Goal: Information Seeking & Learning: Learn about a topic

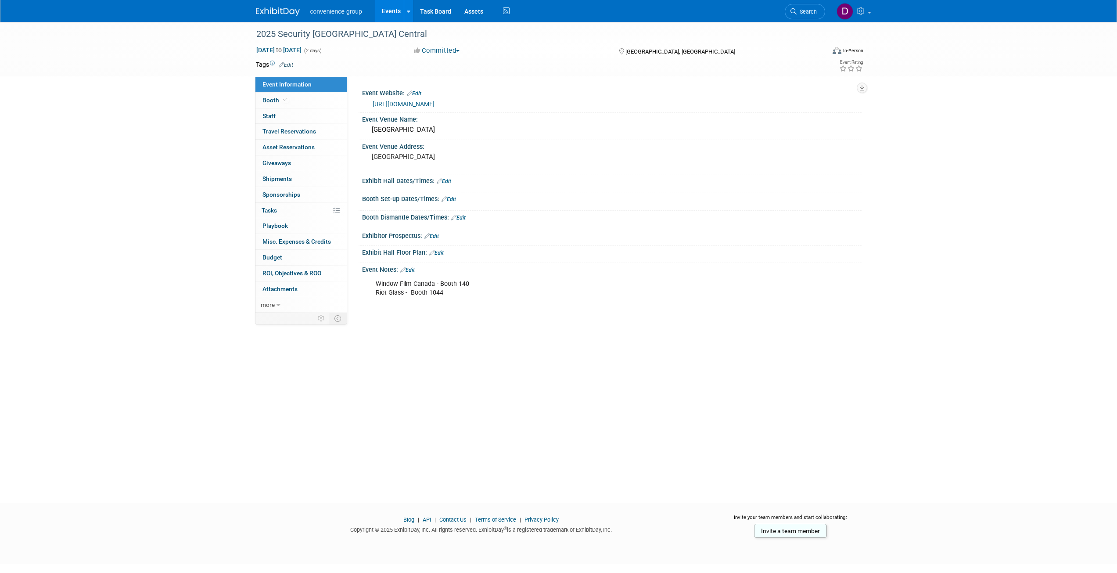
click at [280, 12] on img at bounding box center [278, 11] width 44 height 9
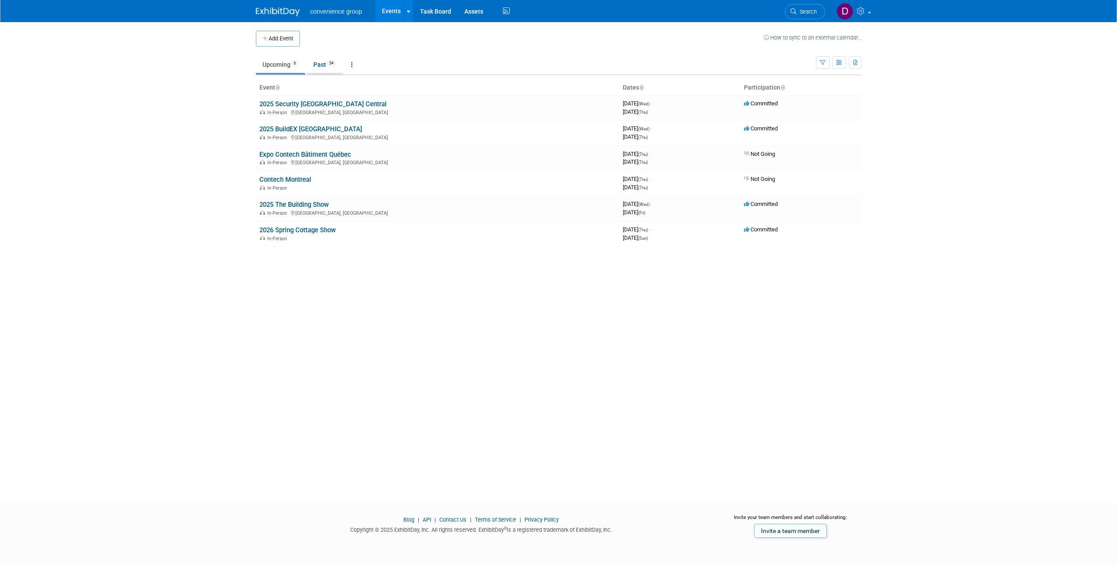
click at [326, 64] on link "Past 54" at bounding box center [325, 64] width 36 height 17
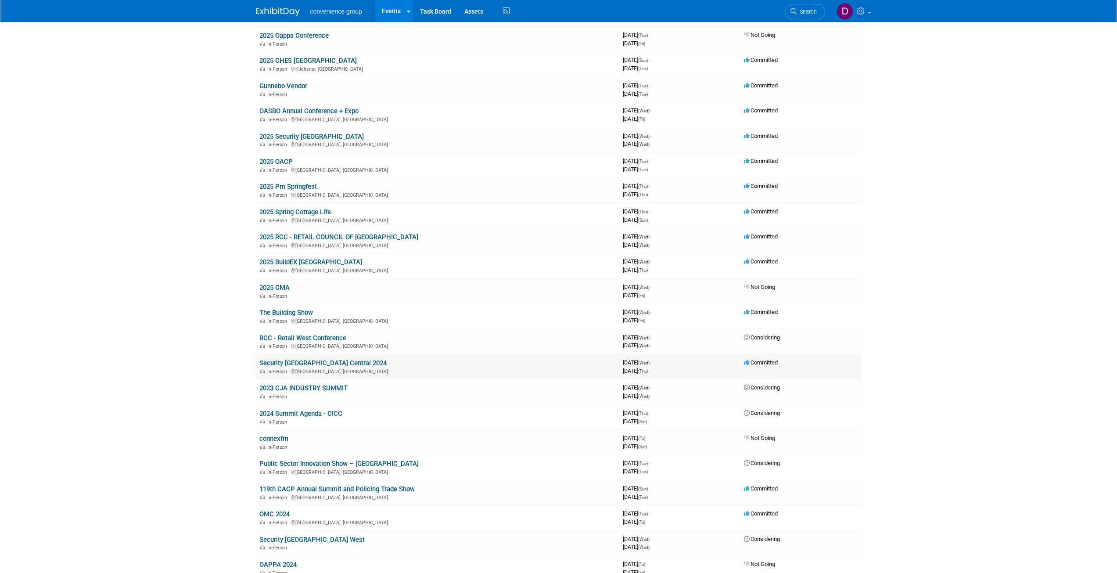
scroll to position [263, 0]
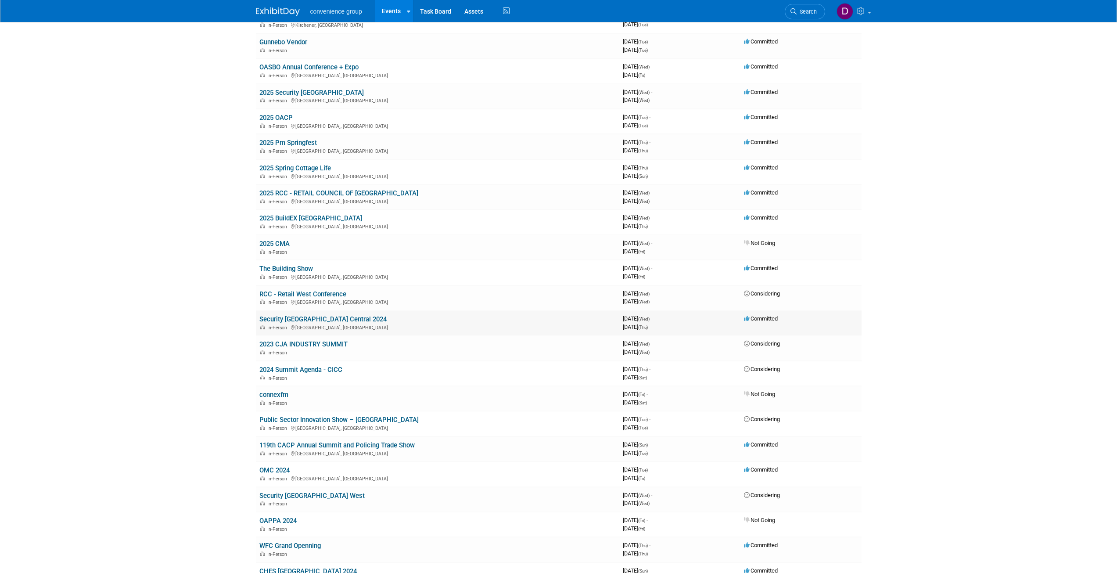
click at [305, 316] on link "Security Canada Central 2024" at bounding box center [322, 319] width 127 height 8
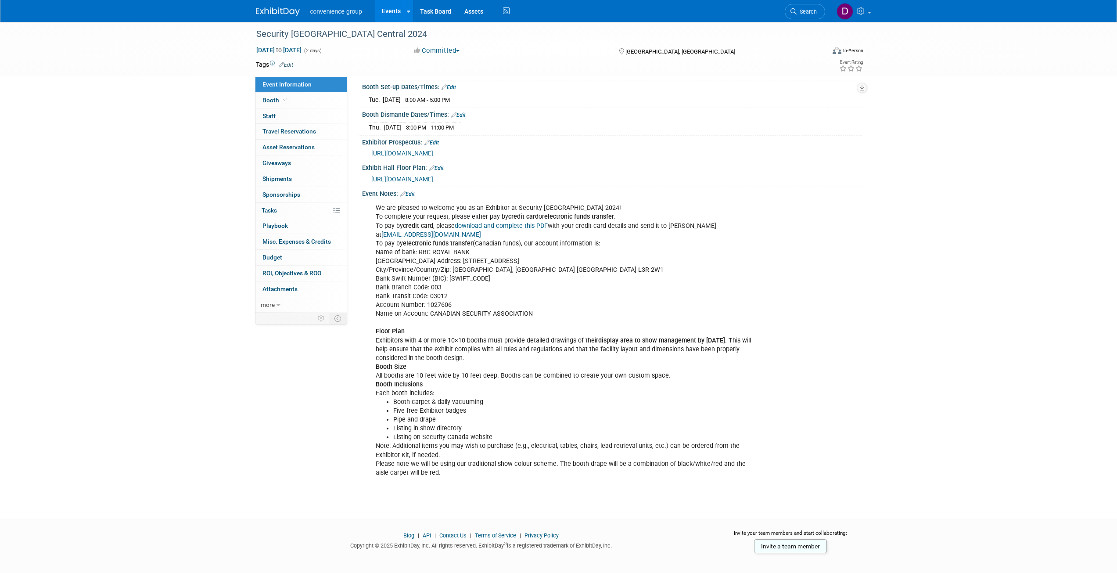
scroll to position [161, 0]
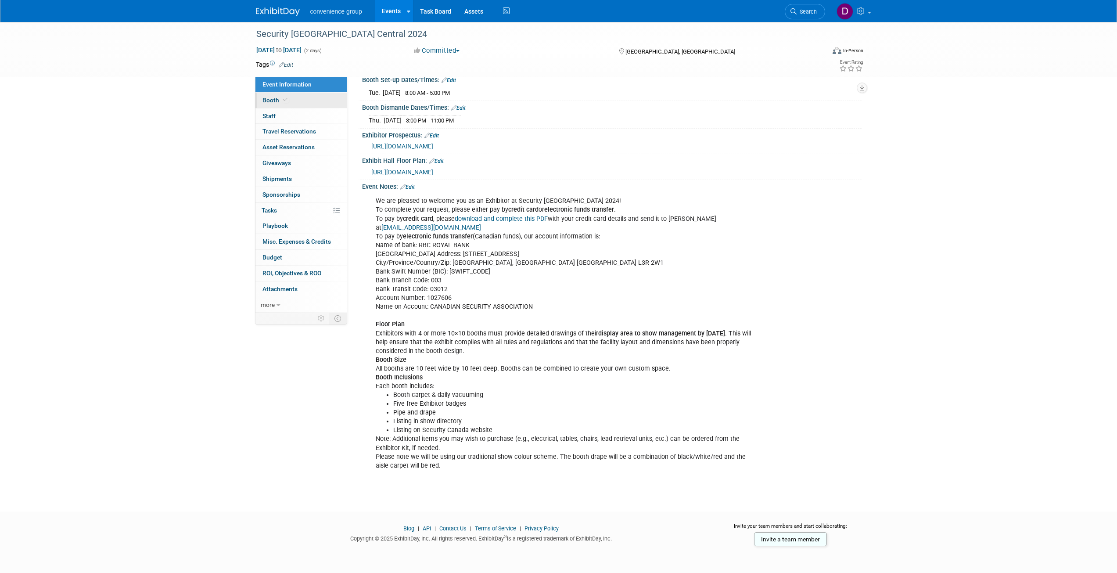
click at [291, 102] on link "Booth" at bounding box center [300, 100] width 91 height 15
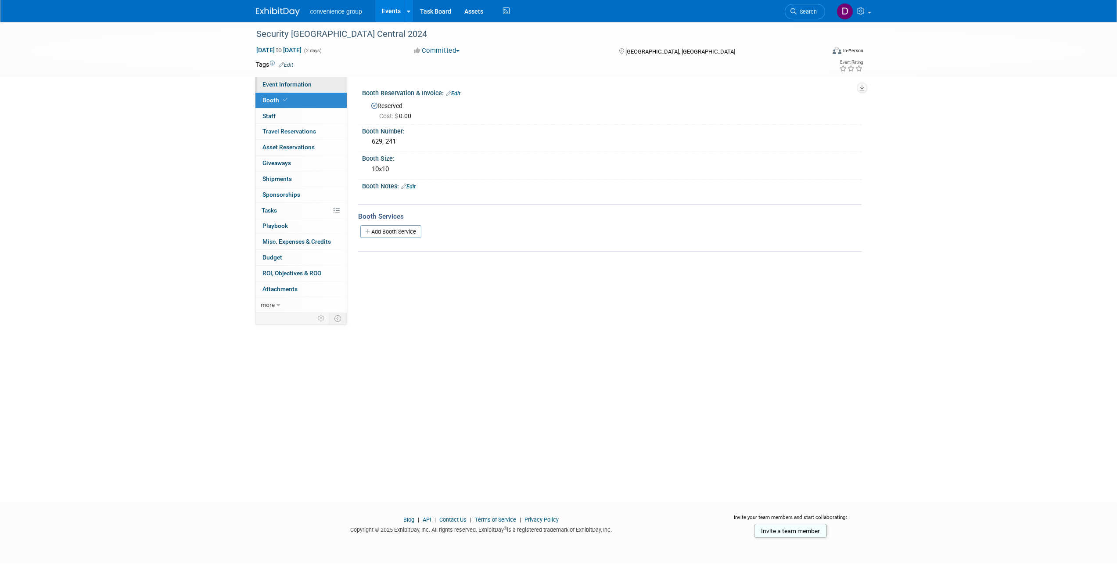
click at [292, 85] on span "Event Information" at bounding box center [286, 84] width 49 height 7
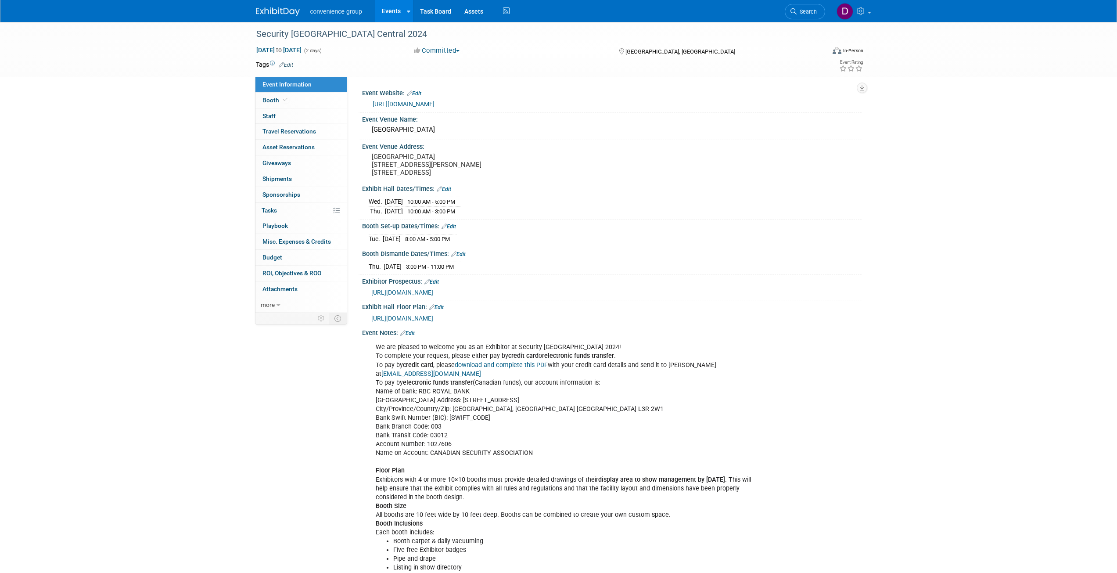
click at [433, 322] on span "https://securitycanada.com/exhibit/central/floor-plan/" at bounding box center [402, 318] width 62 height 7
click at [277, 11] on img at bounding box center [278, 11] width 44 height 9
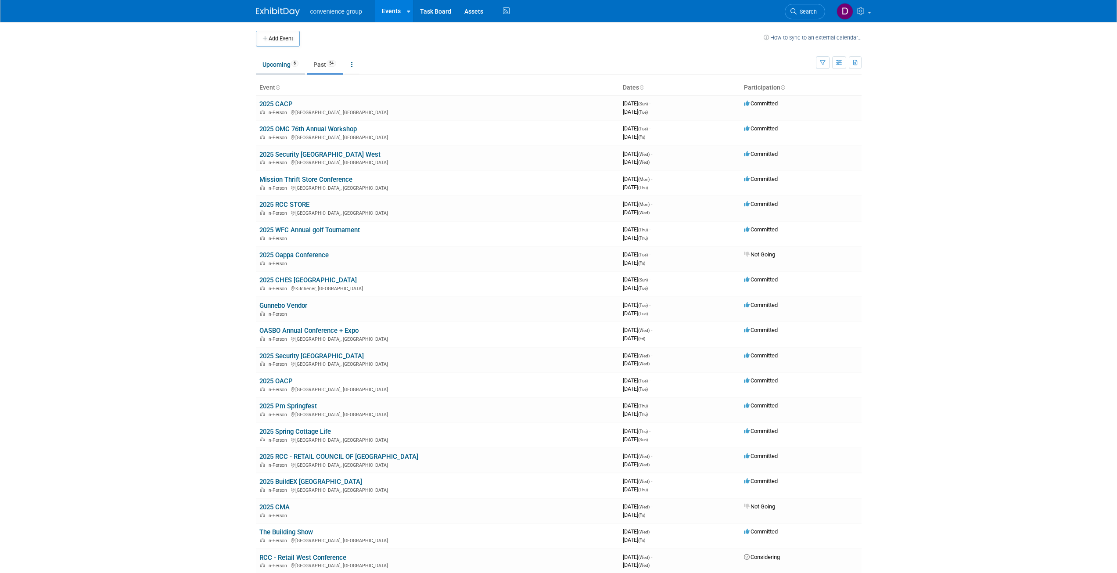
click at [271, 68] on link "Upcoming 6" at bounding box center [280, 64] width 49 height 17
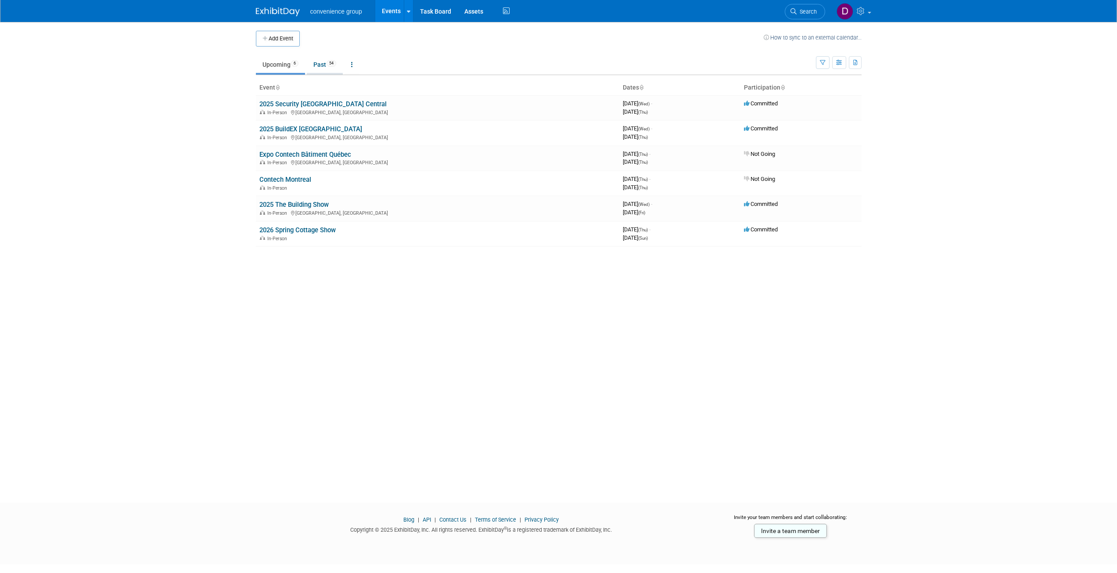
click at [331, 67] on link "Past 54" at bounding box center [325, 64] width 36 height 17
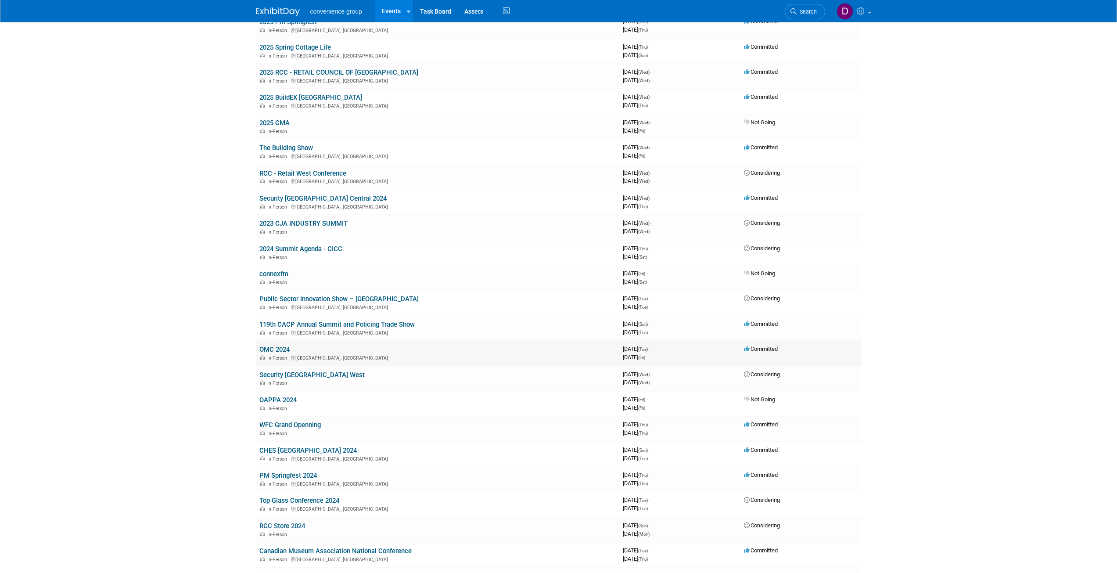
scroll to position [395, 0]
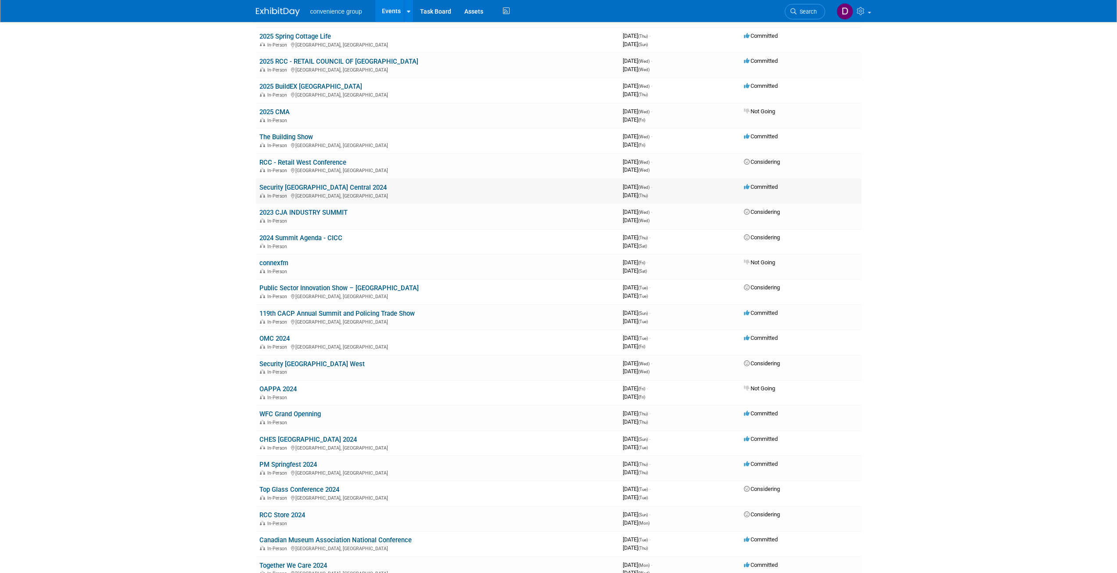
click at [298, 189] on link "Security [GEOGRAPHIC_DATA] Central 2024" at bounding box center [322, 187] width 127 height 8
